Goal: Task Accomplishment & Management: Manage account settings

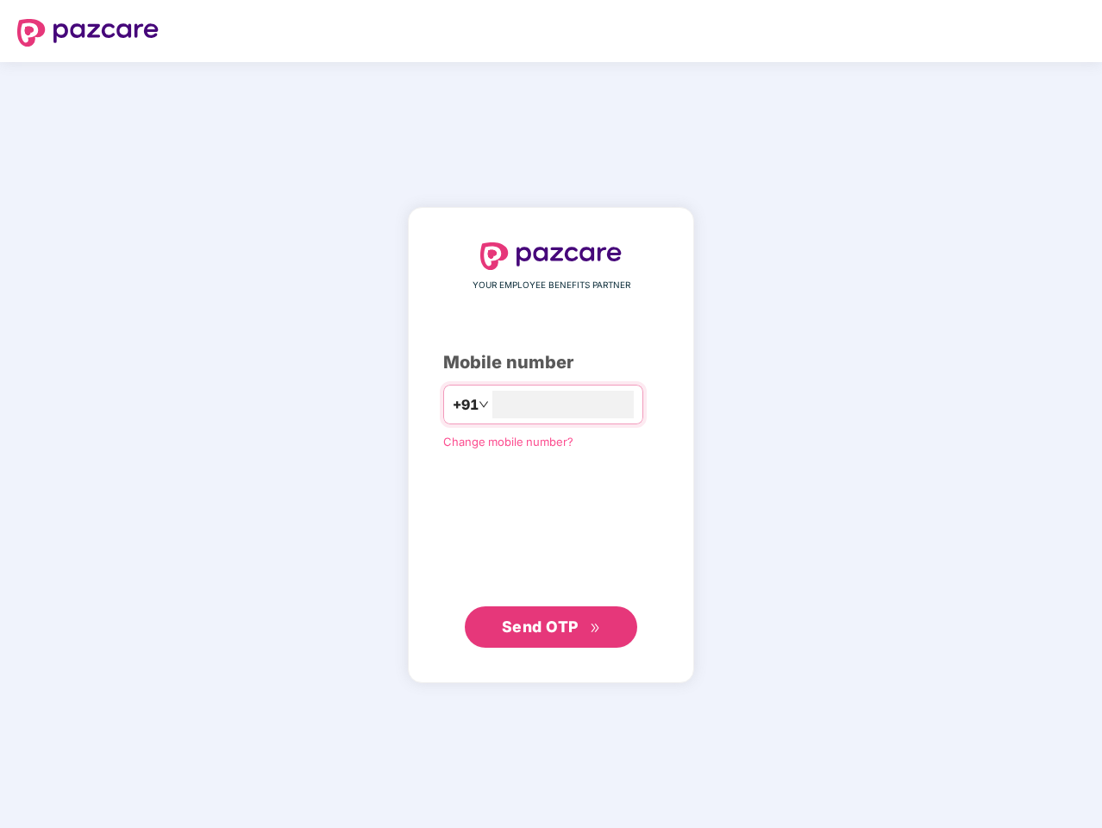
click at [551, 414] on input "number" at bounding box center [563, 405] width 141 height 28
click at [88, 33] on img at bounding box center [87, 33] width 141 height 28
click at [452, 405] on span "+91" at bounding box center [465, 405] width 26 height 22
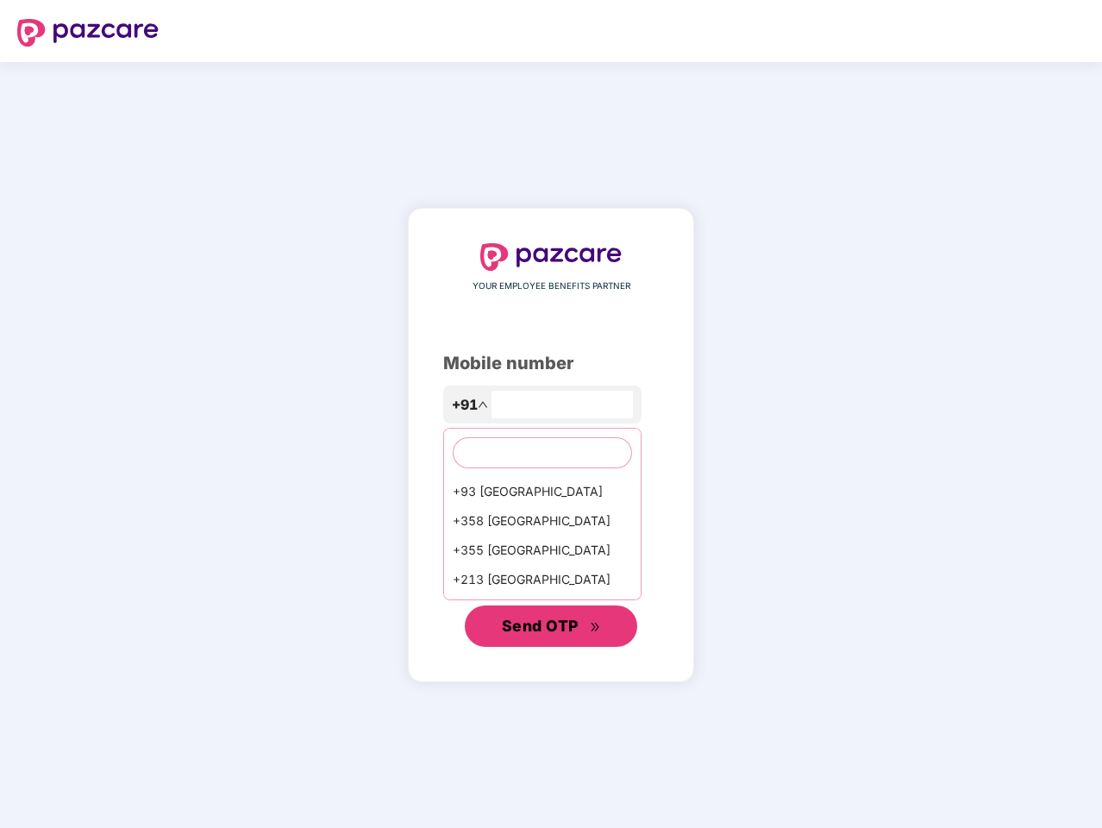
click at [551, 627] on span "Send OTP" at bounding box center [540, 626] width 77 height 18
